Goal: Obtain resource: Download file/media

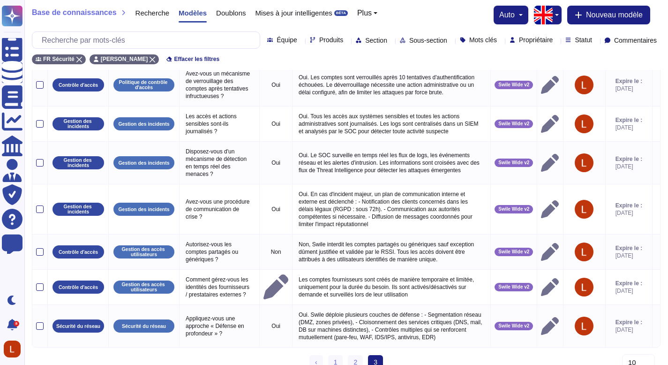
scroll to position [147, 0]
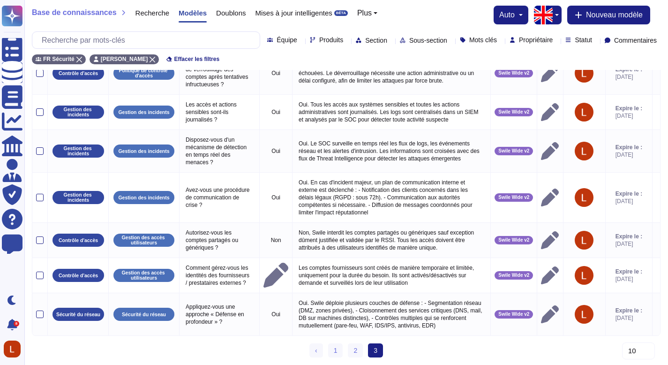
drag, startPoint x: 674, startPoint y: 90, endPoint x: 662, endPoint y: 272, distance: 182.8
click at [666, 270] on html "Questionnaires Base de connaissances Documents Analytique CAIQ / SIG Administra…" at bounding box center [334, 142] width 668 height 445
click at [338, 348] on link "1" at bounding box center [335, 350] width 15 height 14
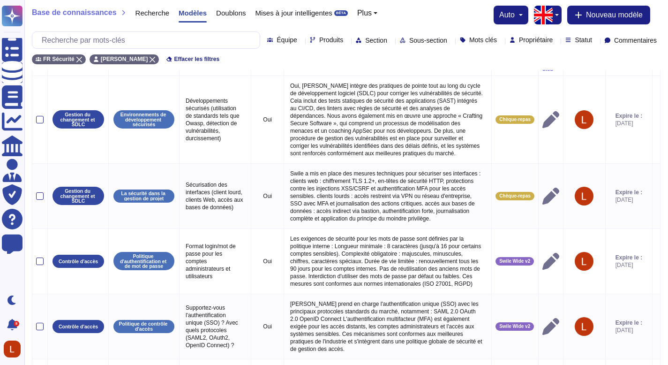
scroll to position [24, 0]
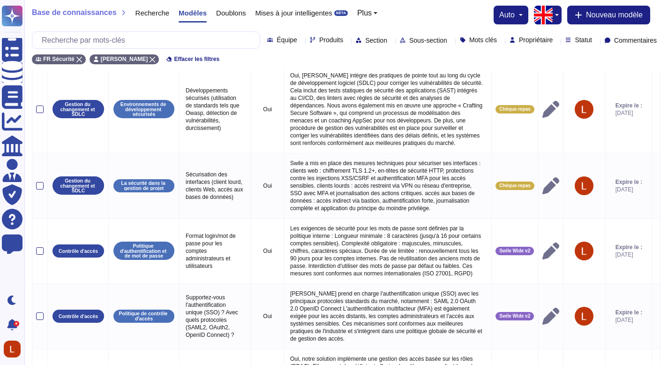
drag, startPoint x: 674, startPoint y: 97, endPoint x: 674, endPoint y: 50, distance: 47.8
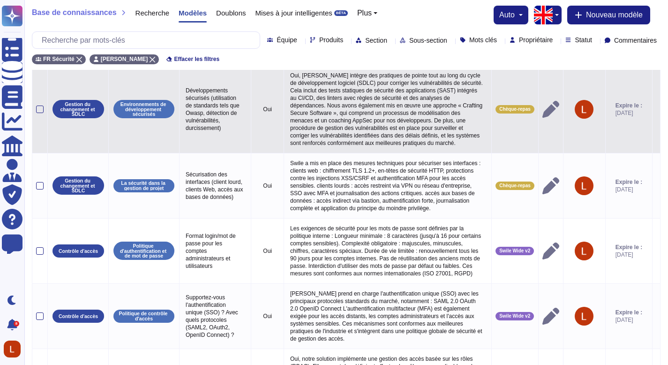
click at [542, 118] on icon at bounding box center [550, 109] width 17 height 17
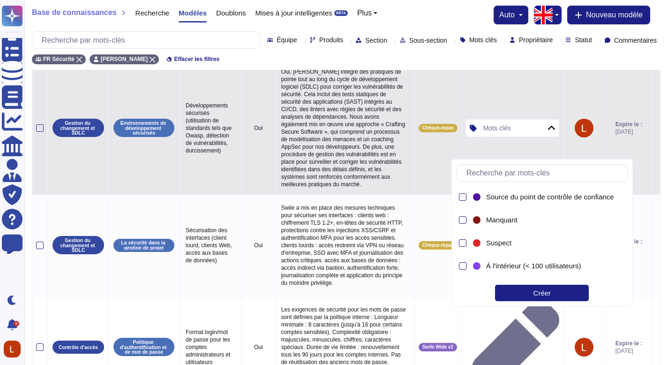
click at [428, 143] on tr "Gestion du changement et SDLC Environnements de développement sécurisés Dévelop…" at bounding box center [346, 127] width 628 height 133
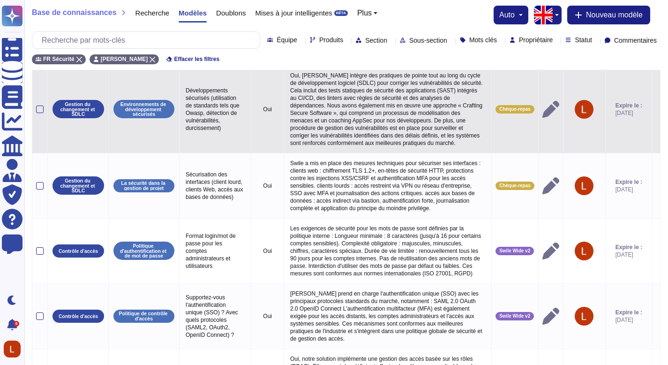
click at [495, 124] on td "Chèque-repas" at bounding box center [515, 109] width 47 height 88
click at [499, 114] on td "Chèque-repas" at bounding box center [515, 109] width 47 height 88
click at [498, 113] on div "Chèque-repas" at bounding box center [514, 109] width 39 height 8
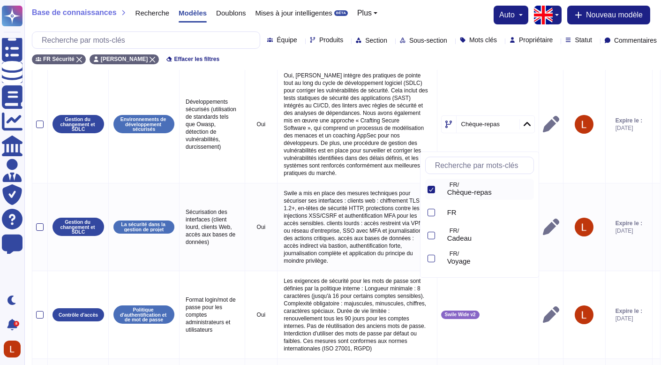
click at [478, 184] on p "FR/" at bounding box center [490, 185] width 81 height 6
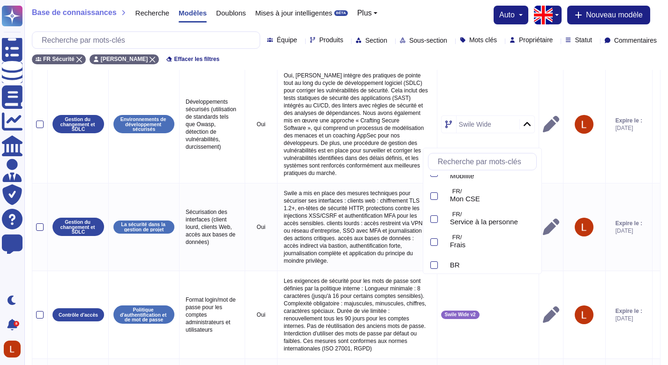
scroll to position [157, 0]
click at [470, 258] on font "Swile Wide v2" at bounding box center [472, 258] width 44 height 8
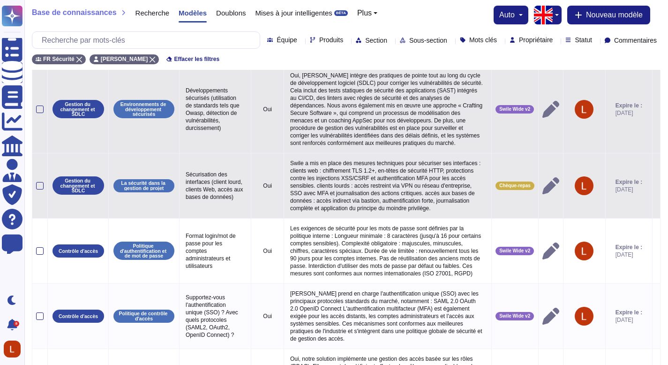
click at [501, 188] on font "Chèque-repas" at bounding box center [514, 185] width 31 height 5
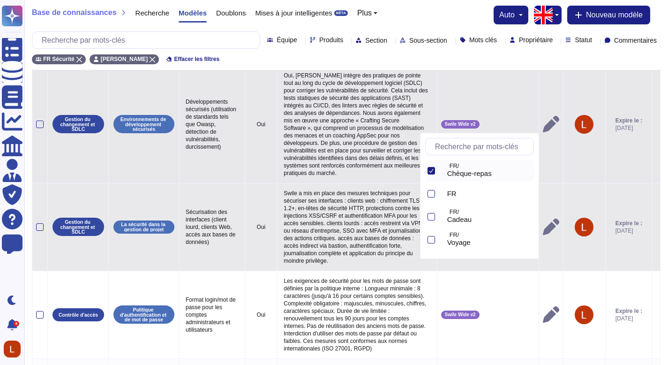
click at [461, 173] on font "Chèque-repas" at bounding box center [469, 173] width 45 height 8
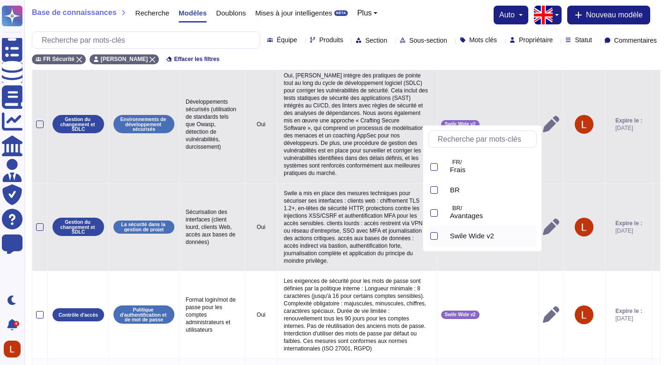
click at [480, 236] on font "Swile Wide v2" at bounding box center [472, 236] width 44 height 8
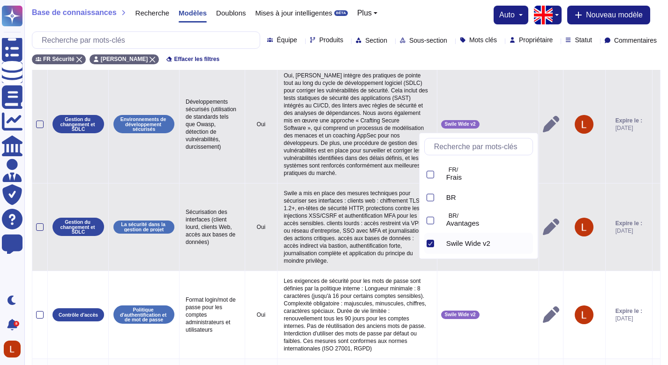
click at [462, 60] on div "FR Sécurité [PERSON_NAME] Effacer les filtres" at bounding box center [346, 56] width 629 height 15
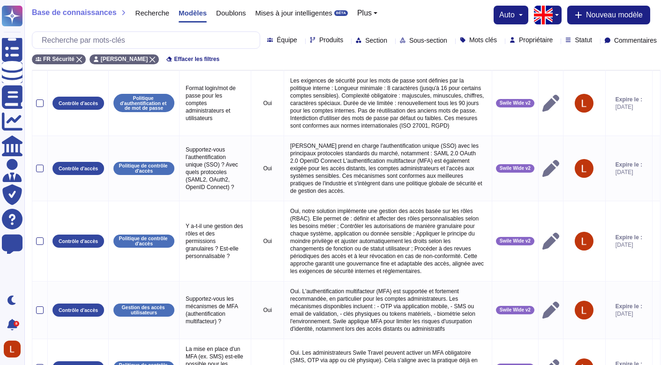
scroll to position [0, 0]
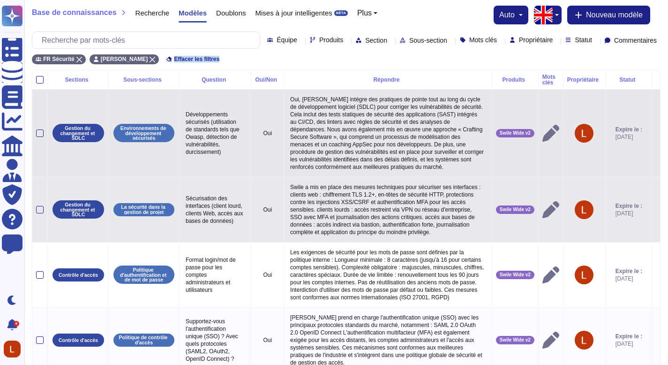
drag, startPoint x: 674, startPoint y: 109, endPoint x: 614, endPoint y: 44, distance: 88.9
click at [463, 56] on div "FR Sécurité [PERSON_NAME] Effacer les filtres" at bounding box center [346, 56] width 629 height 15
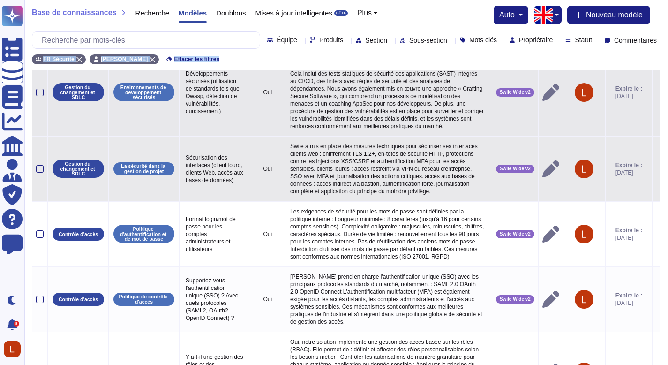
scroll to position [48, 0]
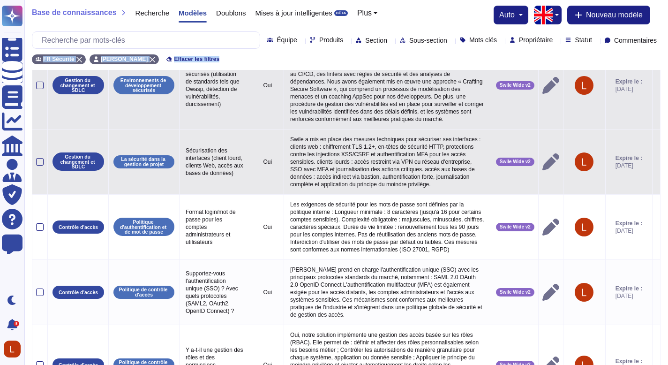
drag, startPoint x: 674, startPoint y: 46, endPoint x: 674, endPoint y: 65, distance: 18.7
click at [667, 65] on html "Questionnaires Base de connaissances Documents Analytique CAIQ / SIG Administra…" at bounding box center [334, 356] width 668 height 808
click at [588, 52] on div "FR Sécurité [PERSON_NAME] Effacer les filtres" at bounding box center [346, 56] width 629 height 15
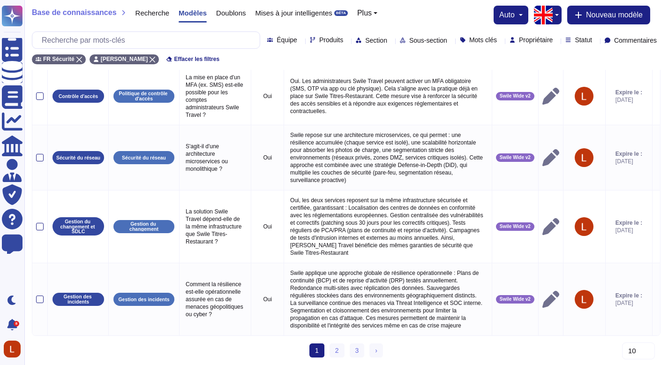
scroll to position [562, 0]
click at [336, 345] on link "2" at bounding box center [337, 350] width 15 height 14
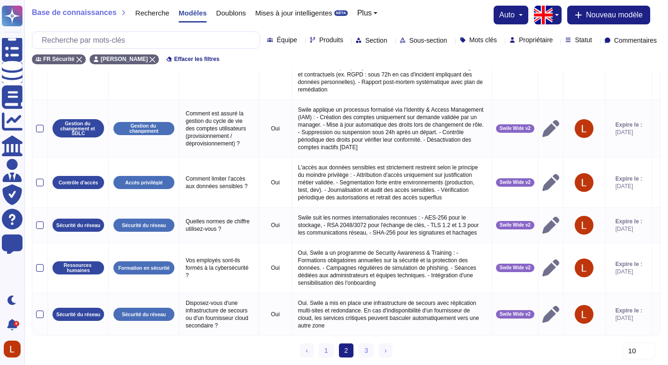
scroll to position [457, 0]
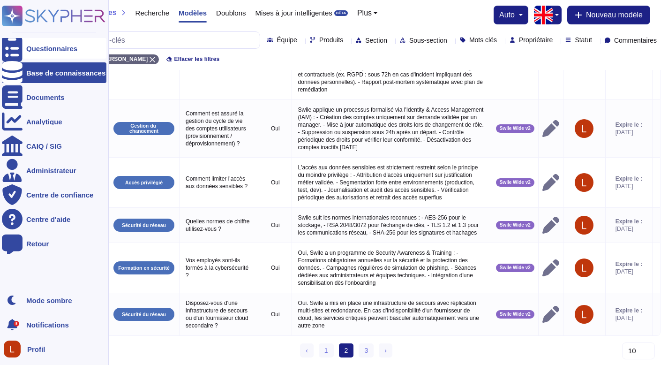
click at [32, 50] on font "Questionnaires" at bounding box center [51, 49] width 51 height 8
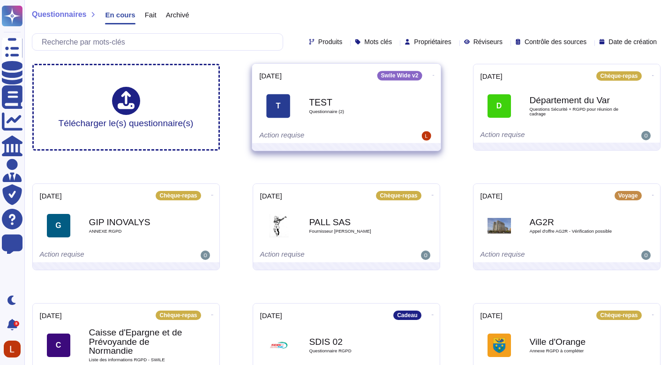
click at [338, 98] on b "TEST" at bounding box center [356, 101] width 95 height 9
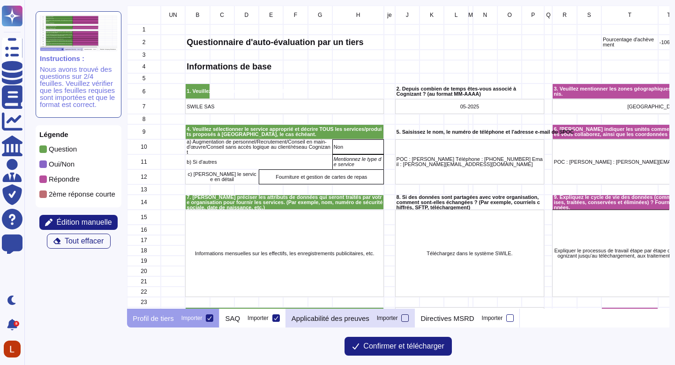
click at [409, 317] on div at bounding box center [404, 317] width 7 height 7
click at [0, 0] on input "Importer" at bounding box center [0, 0] width 0 height 0
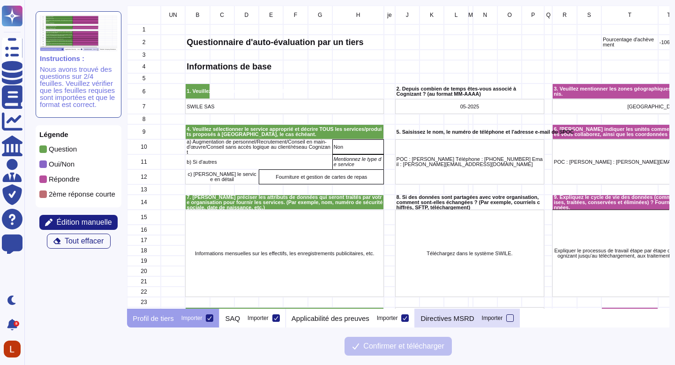
click at [514, 316] on div at bounding box center [509, 317] width 7 height 7
click at [0, 0] on input "Importer" at bounding box center [0, 0] width 0 height 0
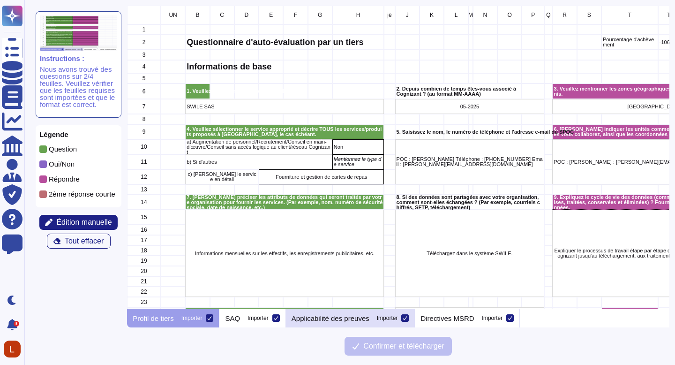
click at [407, 317] on icon at bounding box center [405, 317] width 5 height 5
click at [0, 0] on input "Importer" at bounding box center [0, 0] width 0 height 0
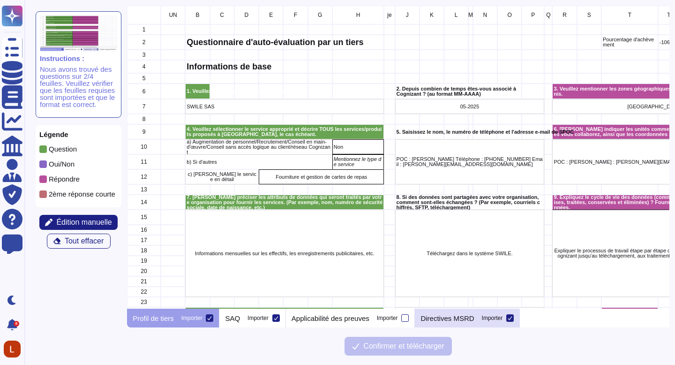
click at [514, 316] on div at bounding box center [509, 317] width 7 height 7
click at [0, 0] on input "Importer" at bounding box center [0, 0] width 0 height 0
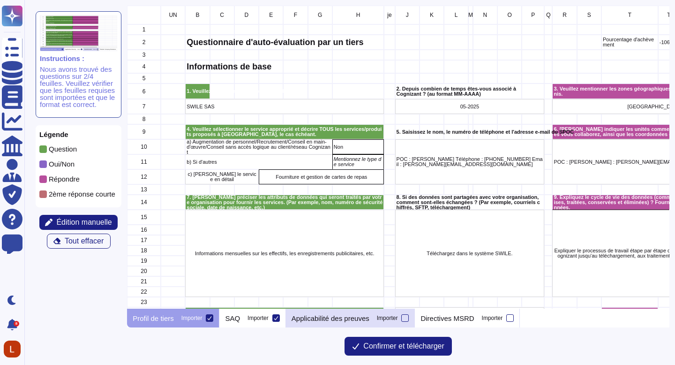
click at [413, 323] on div "Applicabilité des preuves Importer" at bounding box center [350, 317] width 129 height 19
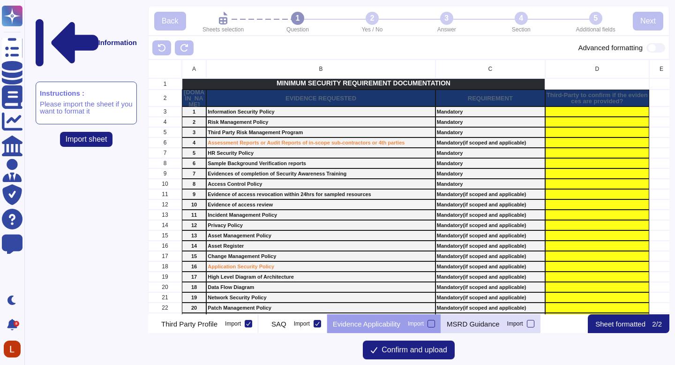
scroll to position [247, 514]
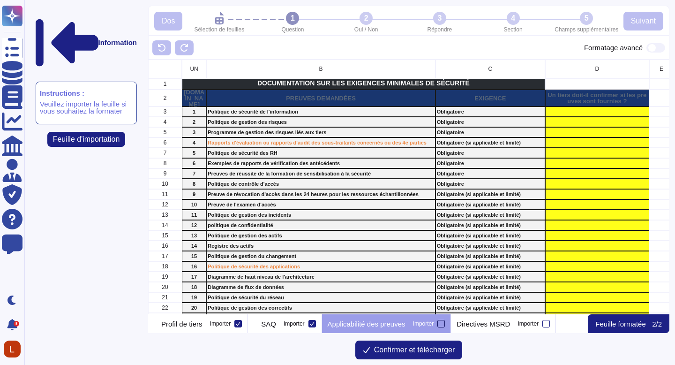
click at [445, 325] on div at bounding box center [440, 323] width 7 height 7
click at [0, 0] on input "Importer" at bounding box center [0, 0] width 0 height 0
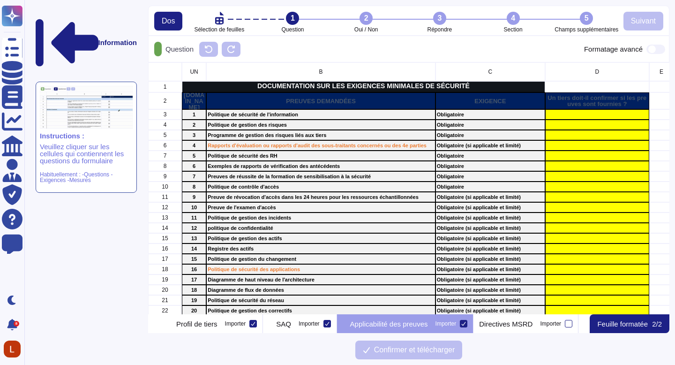
scroll to position [245, 514]
click at [466, 324] on icon at bounding box center [463, 323] width 5 height 5
click at [0, 0] on input "Importer" at bounding box center [0, 0] width 0 height 0
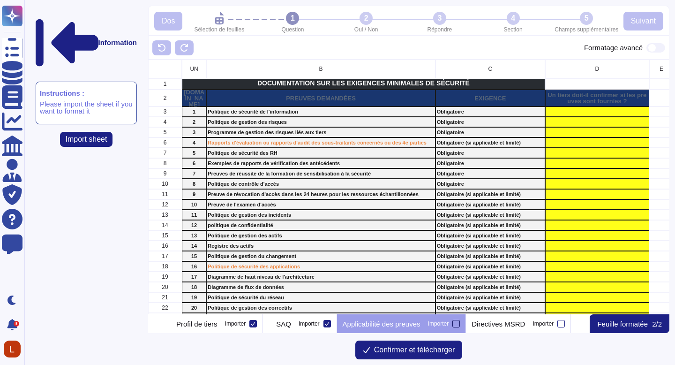
scroll to position [247, 514]
click at [337, 323] on div "SAQ Importer" at bounding box center [300, 323] width 74 height 19
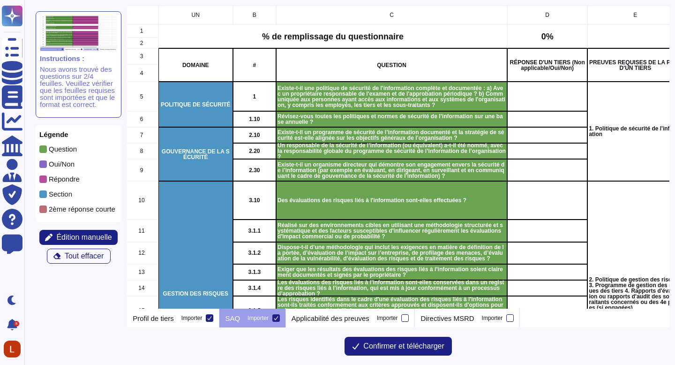
scroll to position [0, 0]
